Goal: Manage account settings

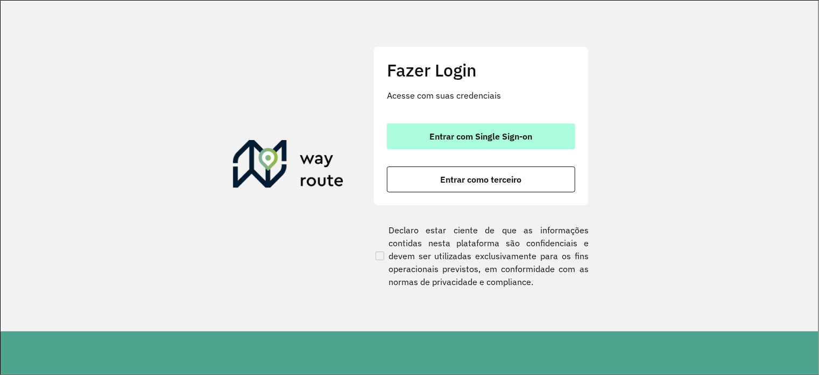
click at [470, 139] on span "Entrar com Single Sign-on" at bounding box center [481, 136] width 103 height 9
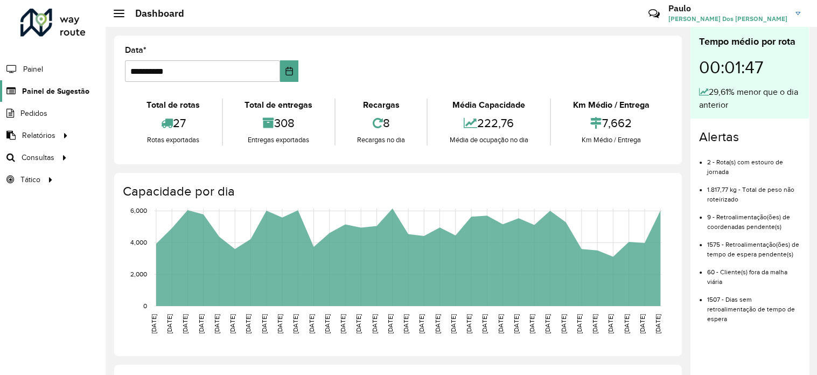
click at [38, 86] on span "Painel de Sugestão" at bounding box center [55, 91] width 67 height 11
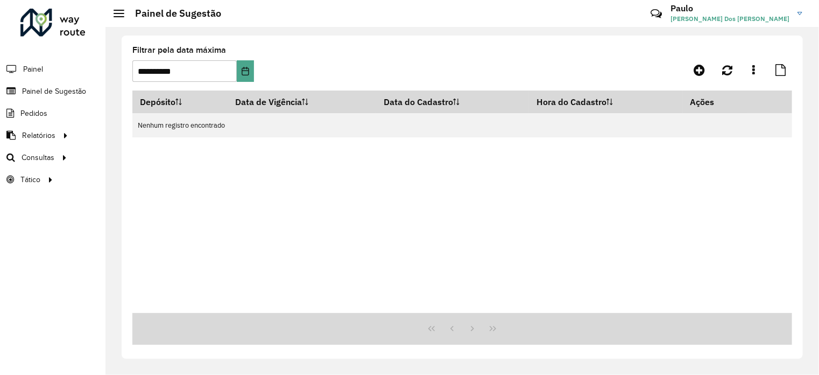
click at [118, 15] on div at bounding box center [119, 14] width 11 height 8
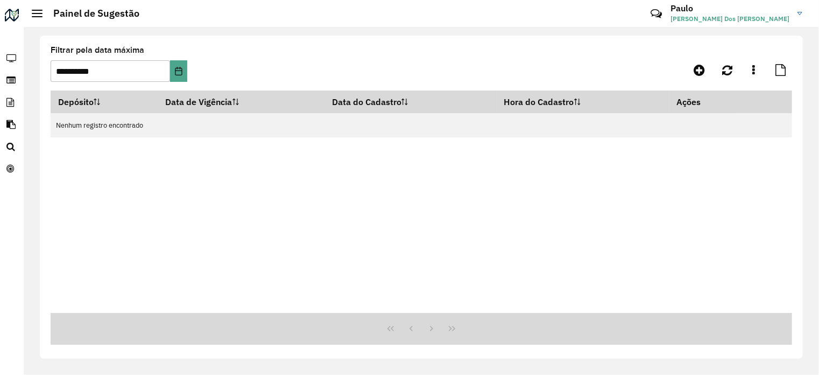
click at [124, 12] on h2 "Painel de Sugestão" at bounding box center [91, 14] width 97 height 12
click at [701, 10] on h3 "Paulo" at bounding box center [730, 8] width 119 height 10
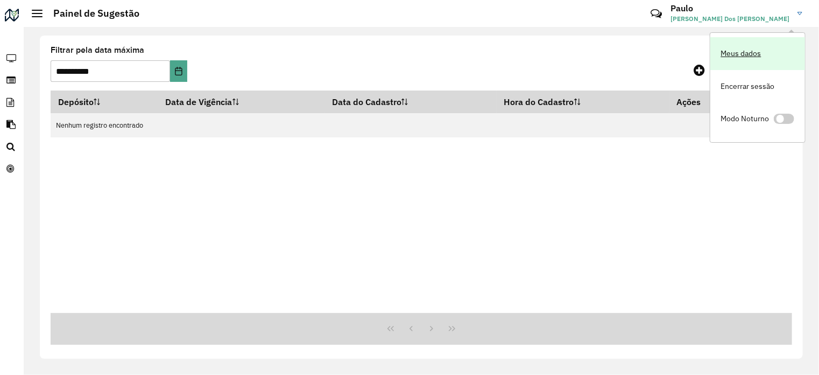
click at [749, 50] on link "Meus dados" at bounding box center [758, 53] width 95 height 33
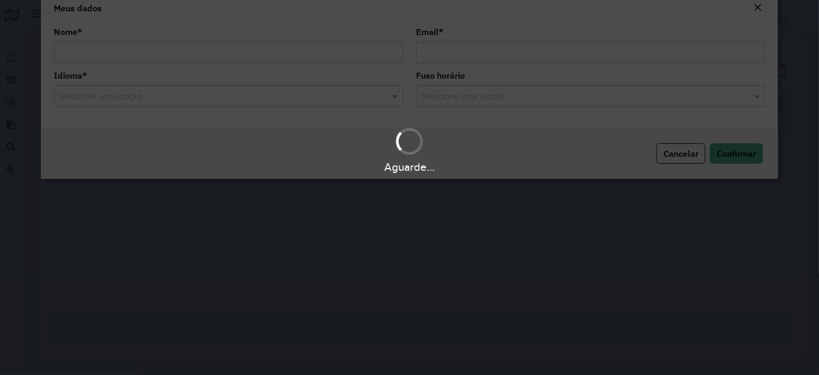
type input "**********"
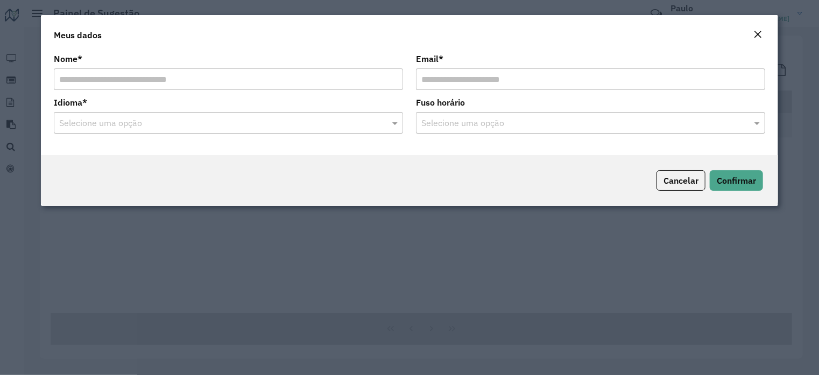
click at [760, 36] on em "Close" at bounding box center [758, 34] width 9 height 9
